Goal: Task Accomplishment & Management: Complete application form

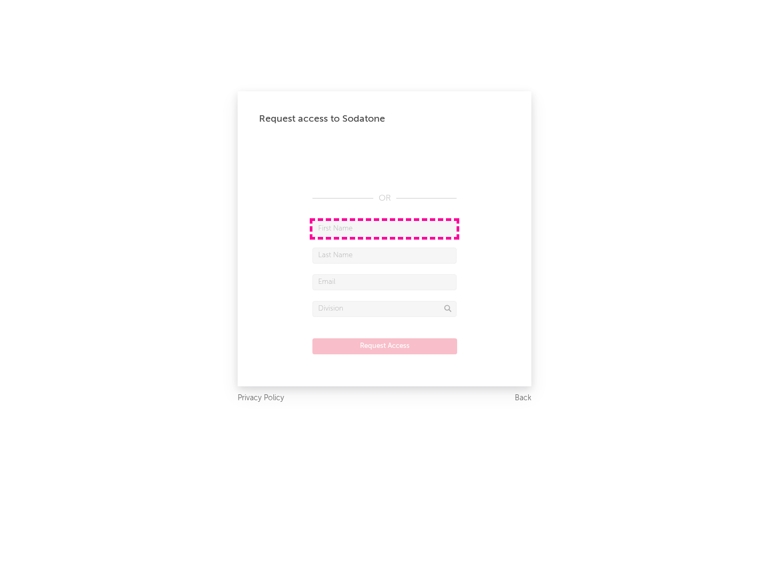
click at [384, 228] on input "text" at bounding box center [384, 229] width 144 height 16
type input "[PERSON_NAME]"
click at [384, 255] on input "text" at bounding box center [384, 256] width 144 height 16
type input "[PERSON_NAME]"
click at [384, 282] on input "text" at bounding box center [384, 282] width 144 height 16
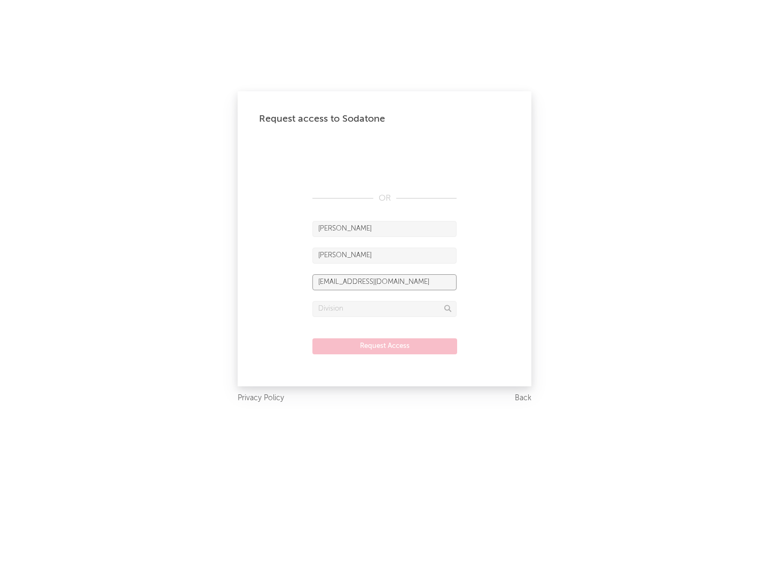
type input "[EMAIL_ADDRESS][DOMAIN_NAME]"
click at [384, 309] on input "text" at bounding box center [384, 309] width 144 height 16
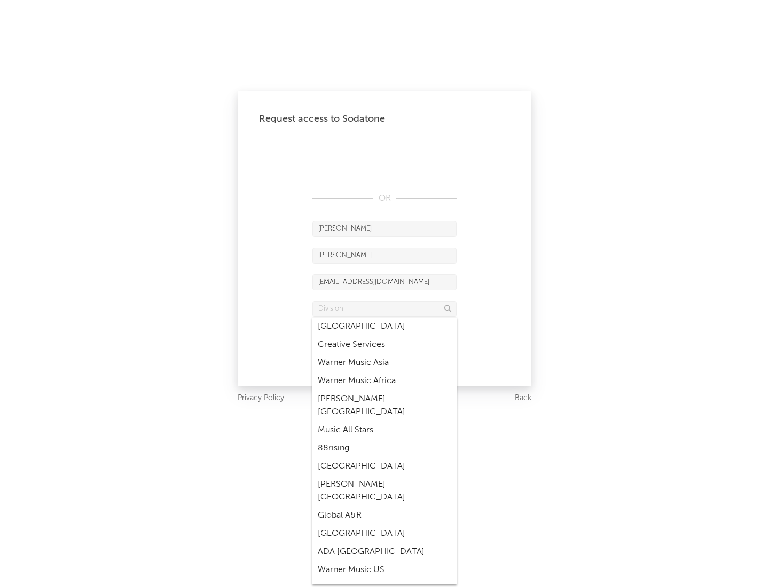
click at [384, 421] on div "Music All Stars" at bounding box center [384, 430] width 144 height 18
type input "Music All Stars"
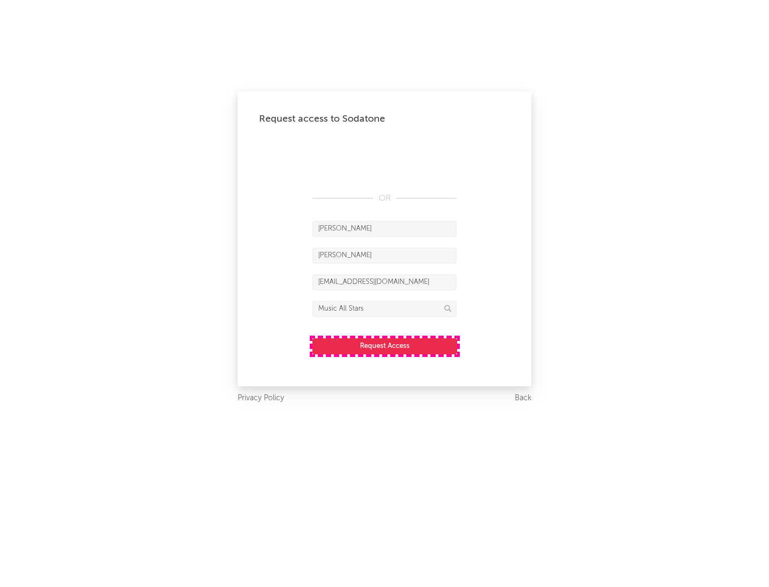
click at [384, 346] on button "Request Access" at bounding box center [384, 346] width 145 height 16
